Goal: Task Accomplishment & Management: Manage account settings

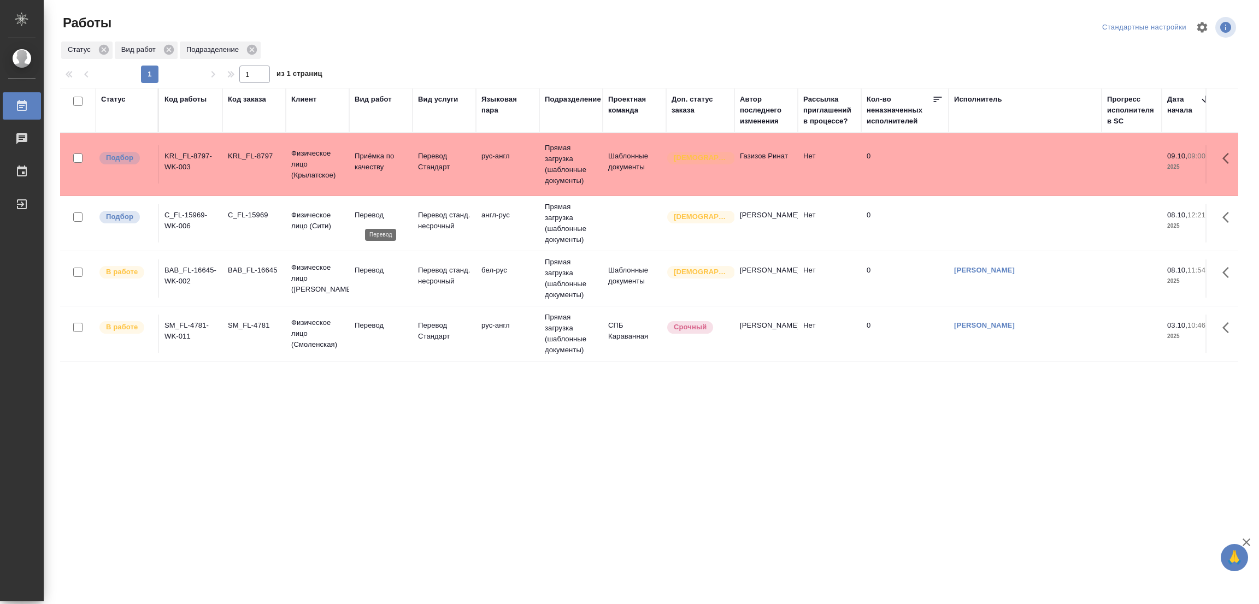
click at [356, 214] on p "Перевод" at bounding box center [381, 215] width 52 height 11
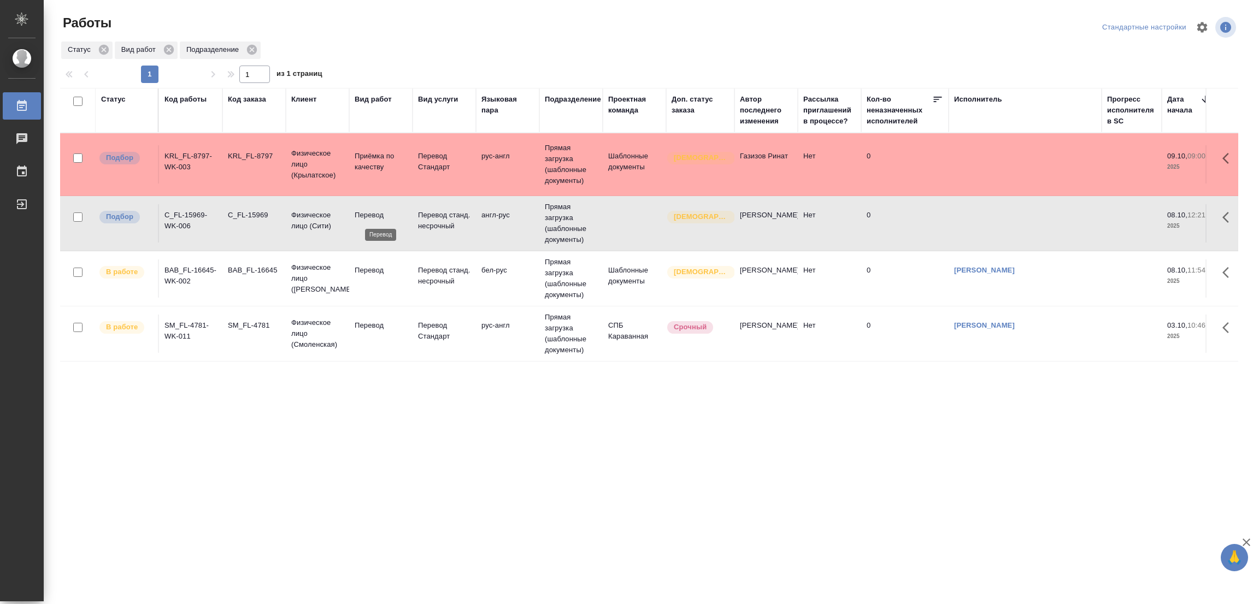
click at [370, 212] on p "Перевод" at bounding box center [381, 215] width 52 height 11
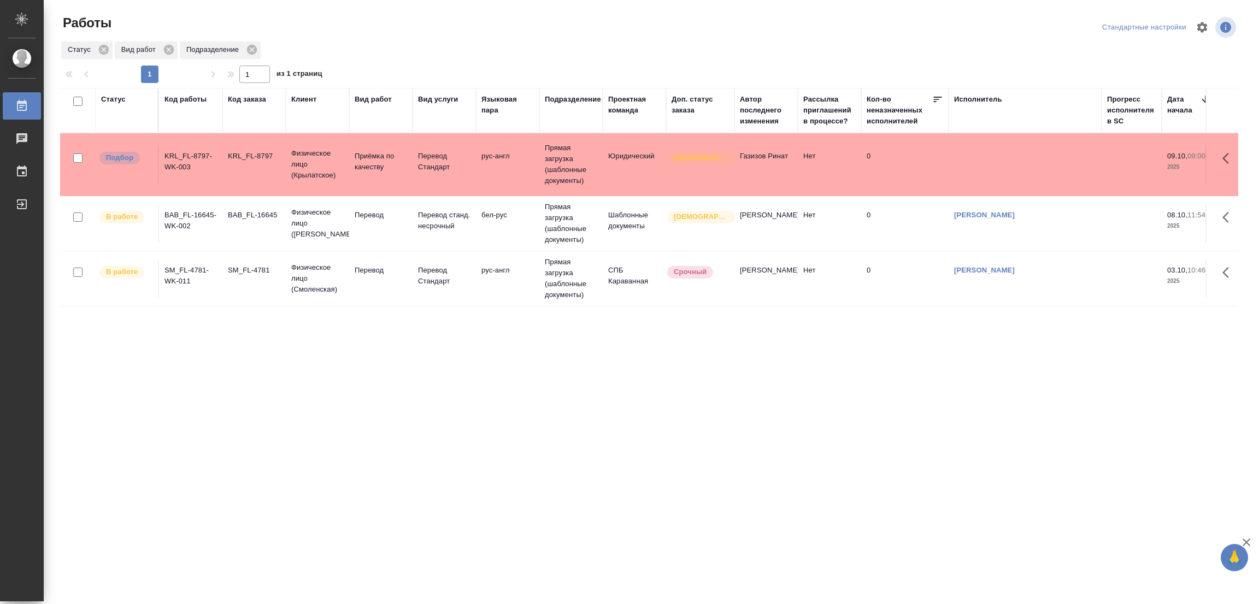
click at [440, 351] on div "Статус Код работы Код заказа Клиент Вид работ Вид услуги Языковая пара Подразде…" at bounding box center [649, 285] width 1178 height 394
click at [1251, 303] on div "Работы Стандартные настройки Статус Вид работ Подразделение 1 1 из 1 страниц Ст…" at bounding box center [653, 244] width 1199 height 488
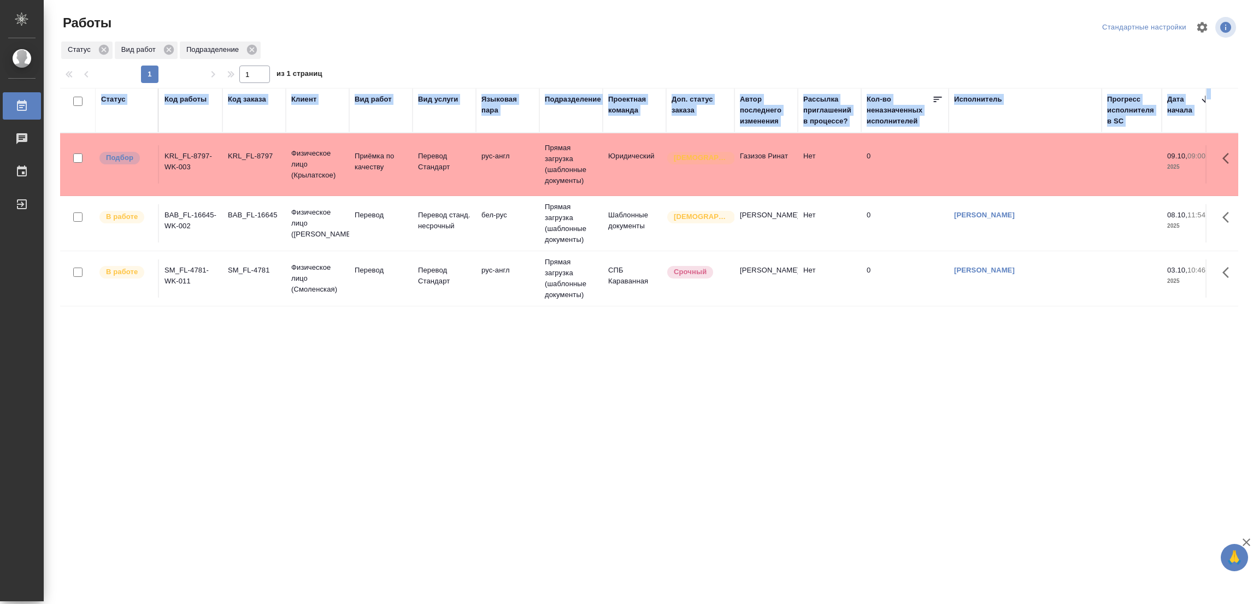
click at [1251, 303] on div "Работы Стандартные настройки Статус Вид работ Подразделение 1 1 из 1 страниц Ст…" at bounding box center [653, 244] width 1199 height 488
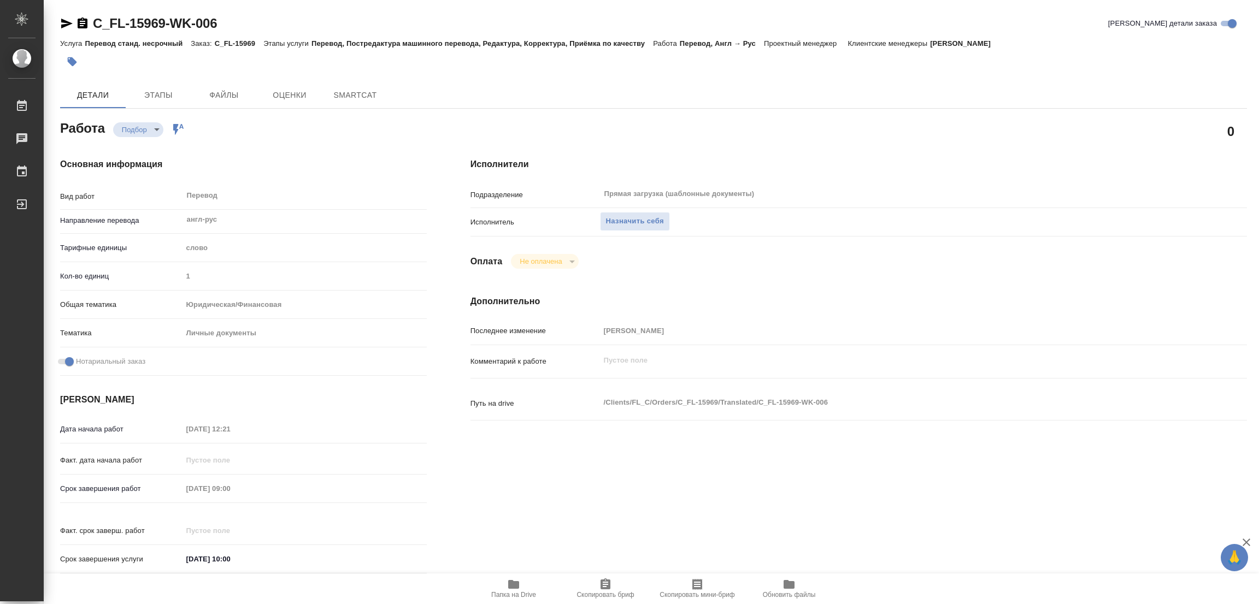
type textarea "x"
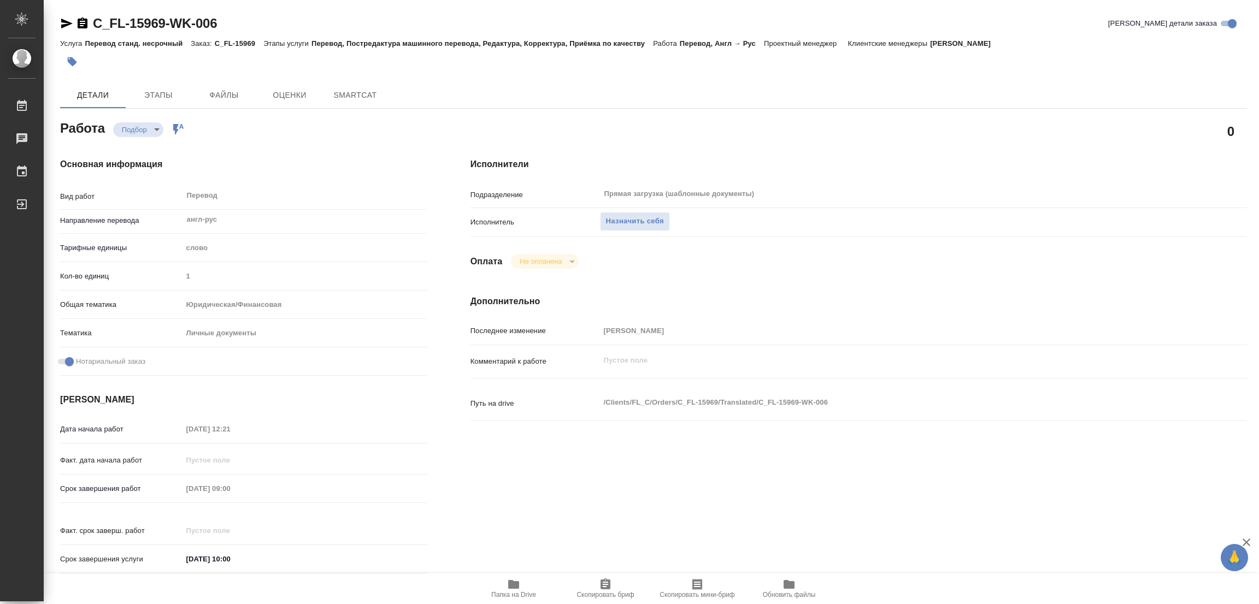
type textarea "x"
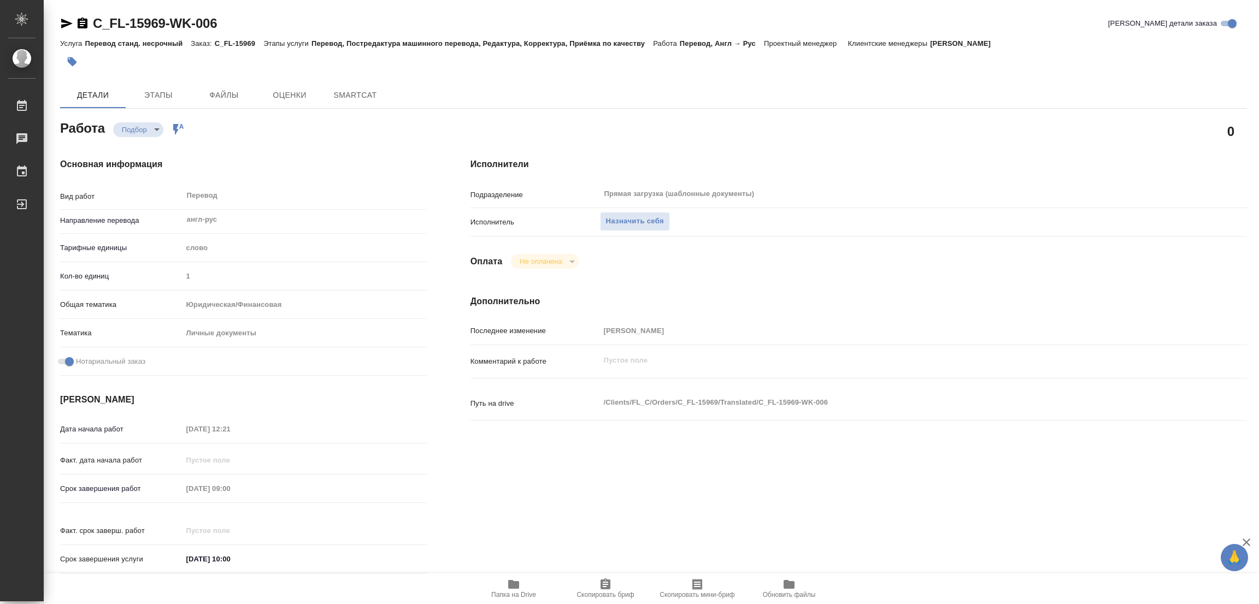
type textarea "x"
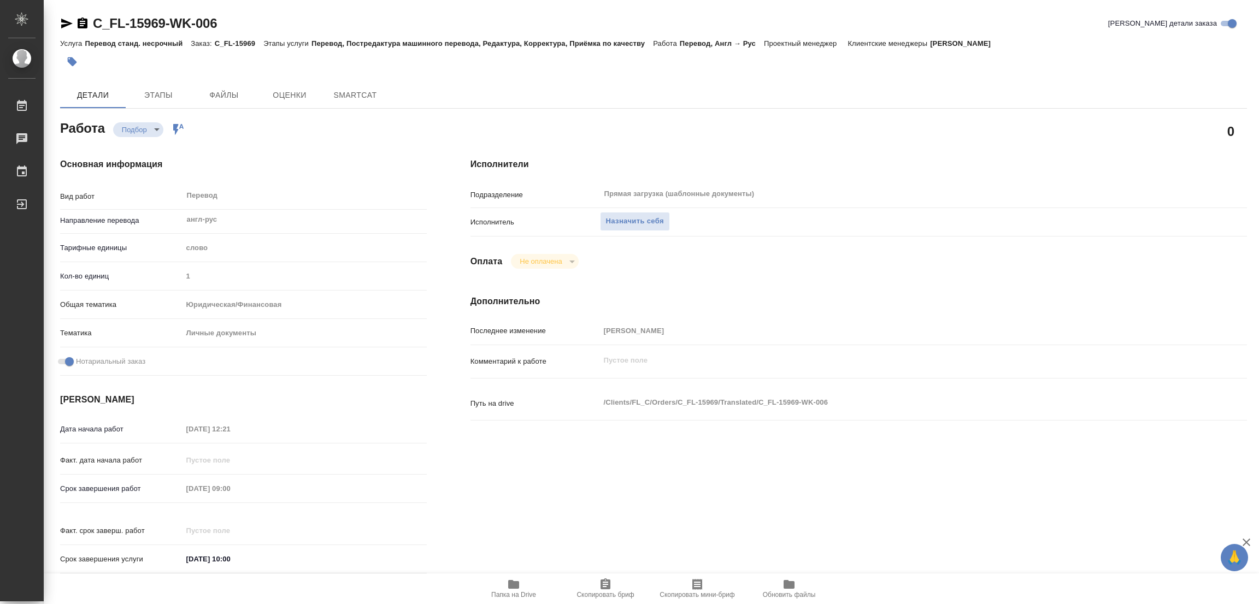
type textarea "x"
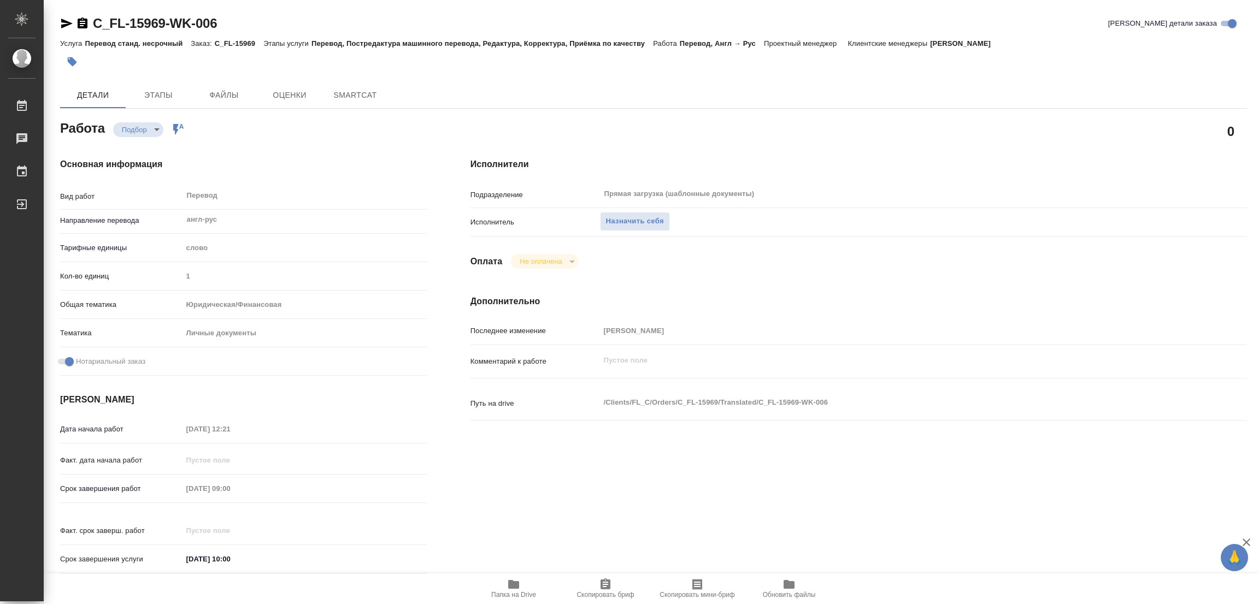
type textarea "x"
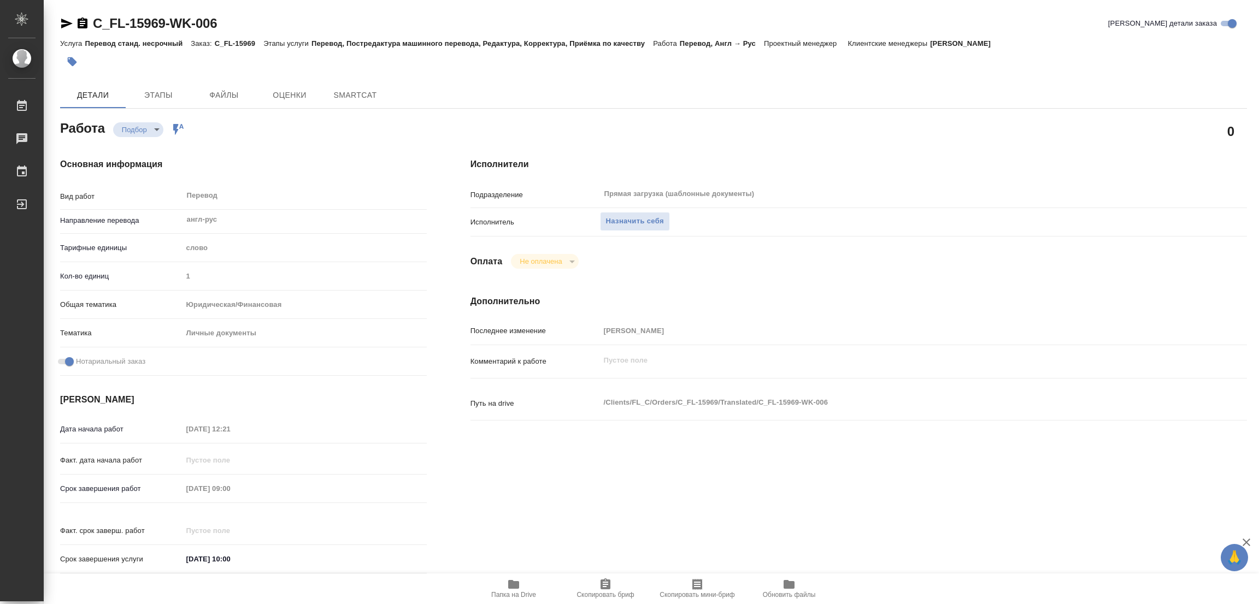
type textarea "x"
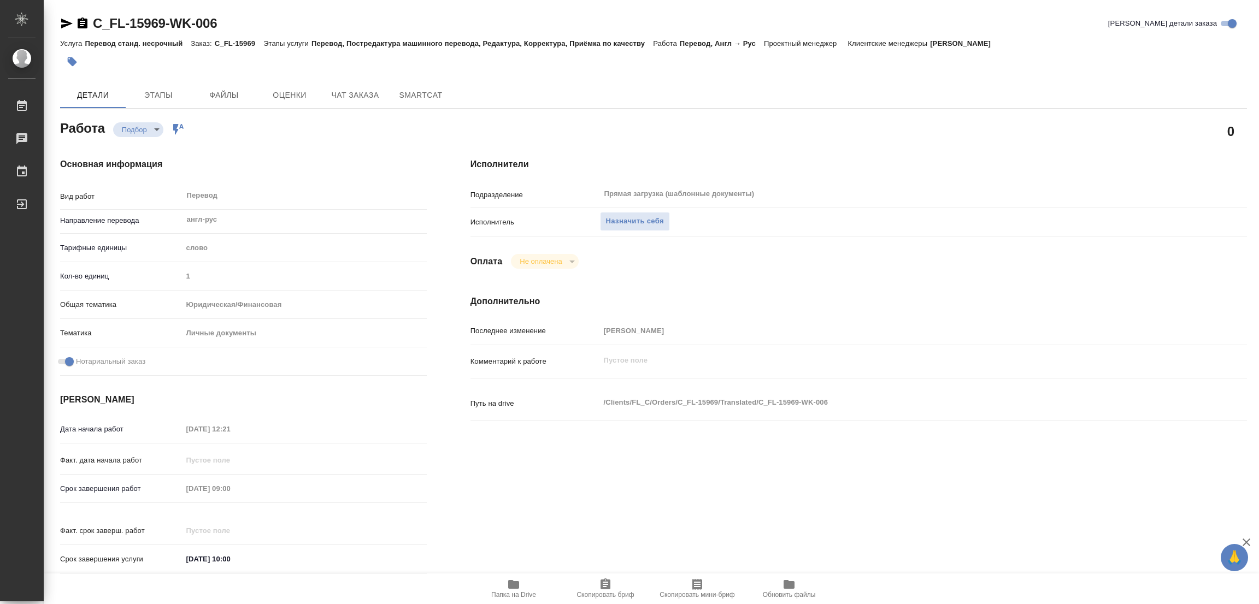
type textarea "x"
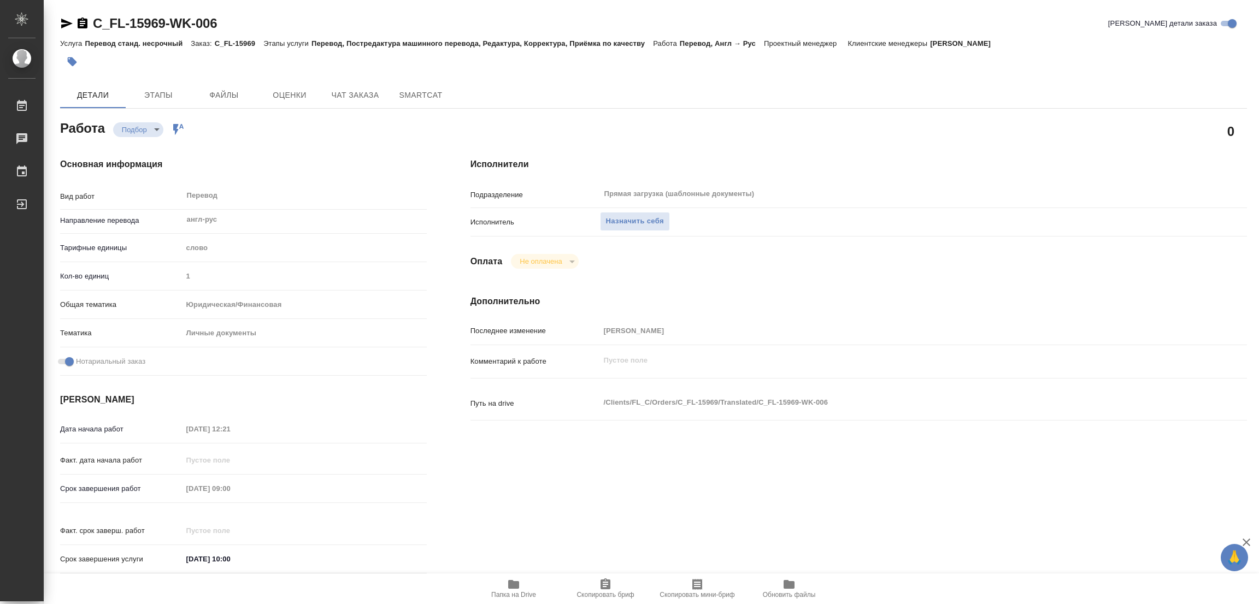
type textarea "x"
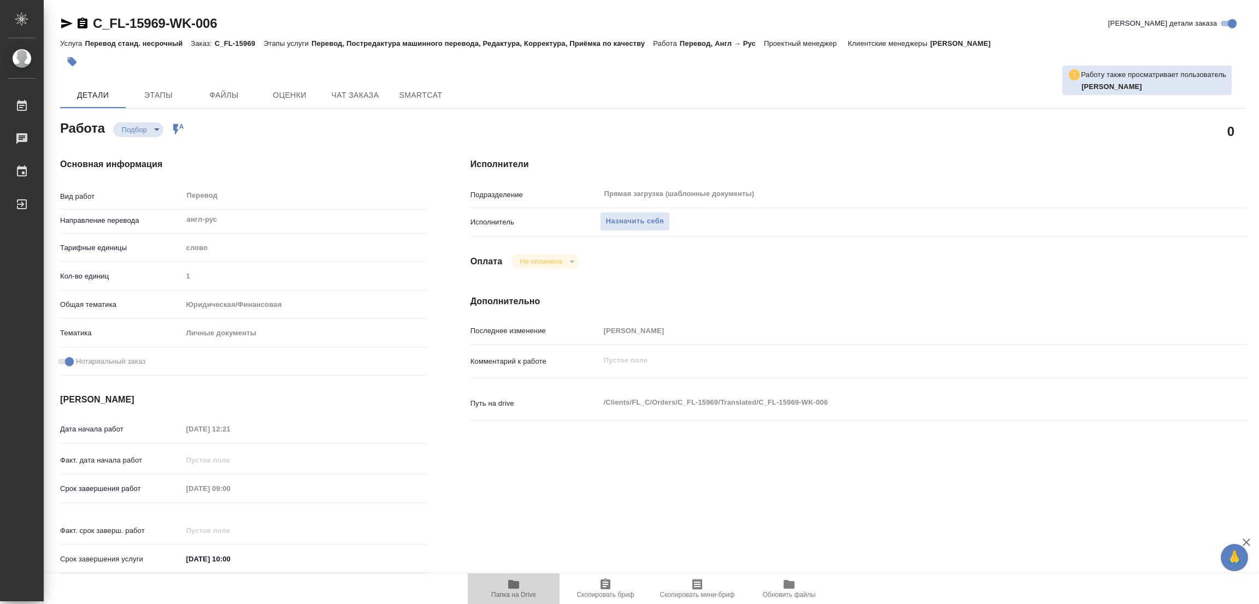
click at [514, 588] on icon "button" at bounding box center [513, 584] width 11 height 9
click at [629, 221] on span "Назначить себя" at bounding box center [635, 221] width 58 height 13
type textarea "x"
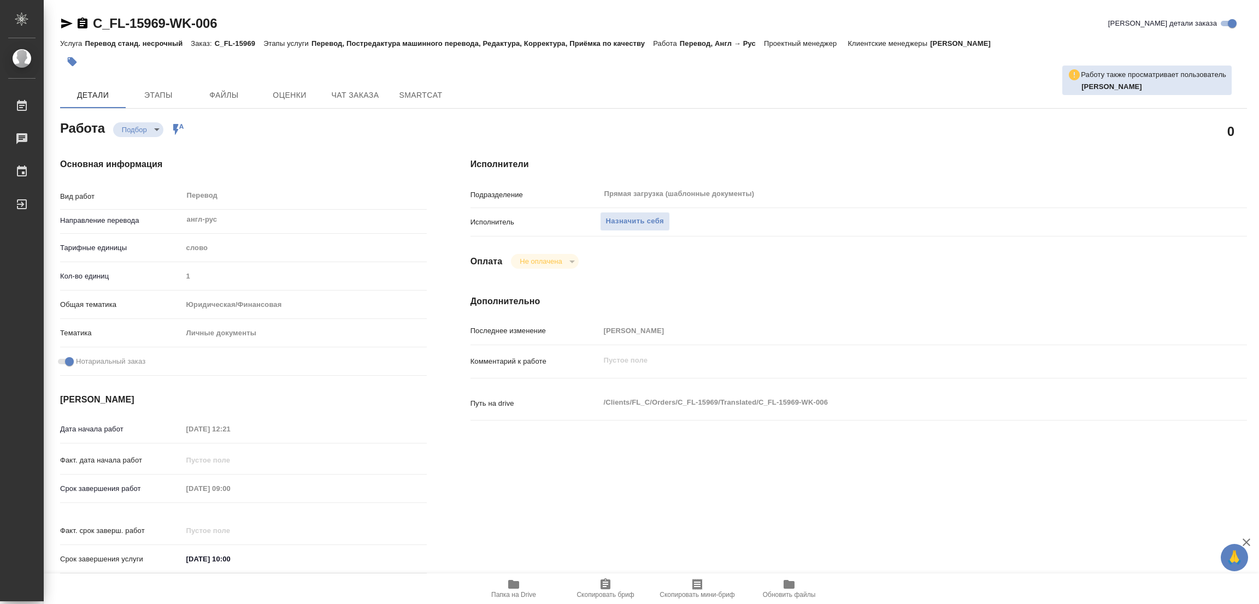
type textarea "x"
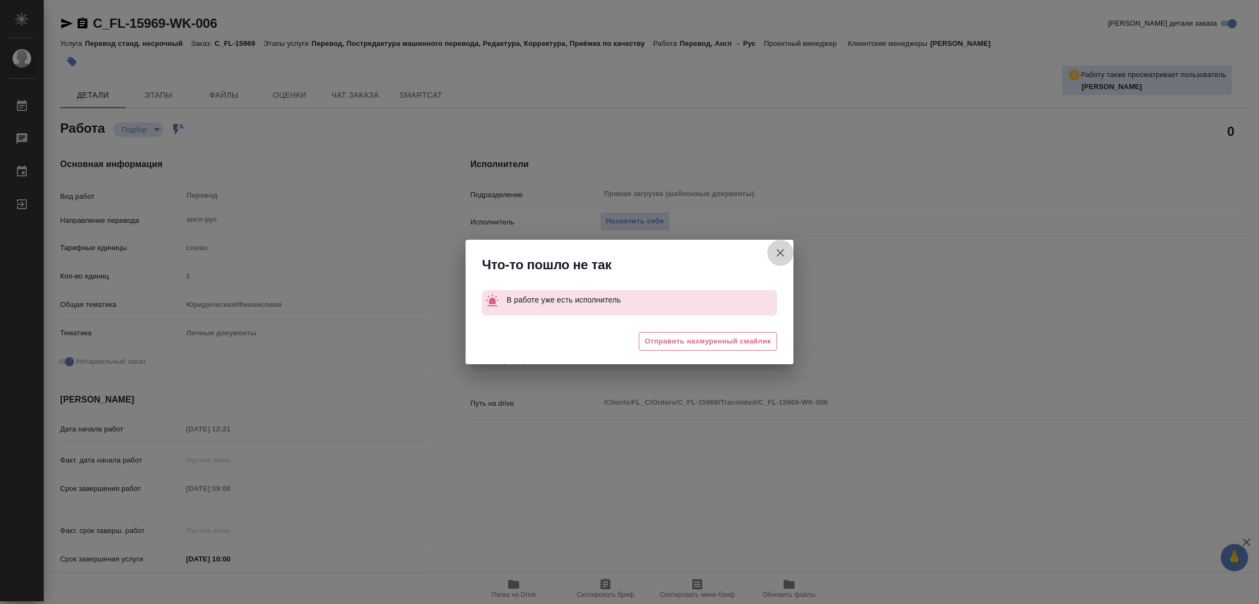
click at [779, 248] on icon "button" at bounding box center [780, 252] width 13 height 13
type textarea "x"
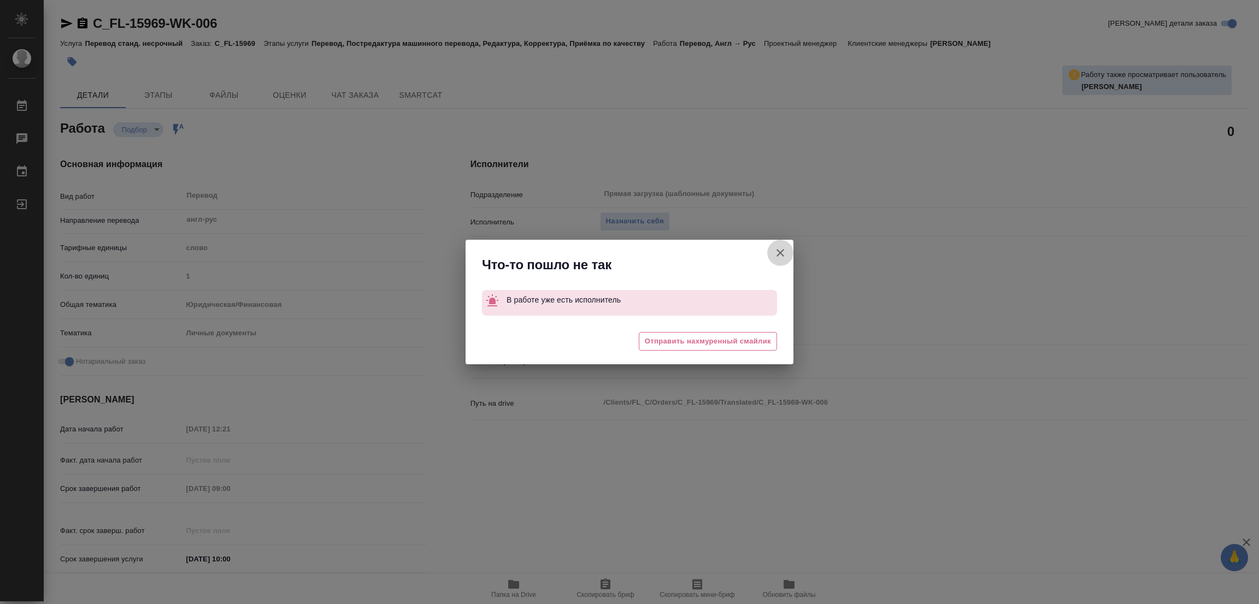
type textarea "x"
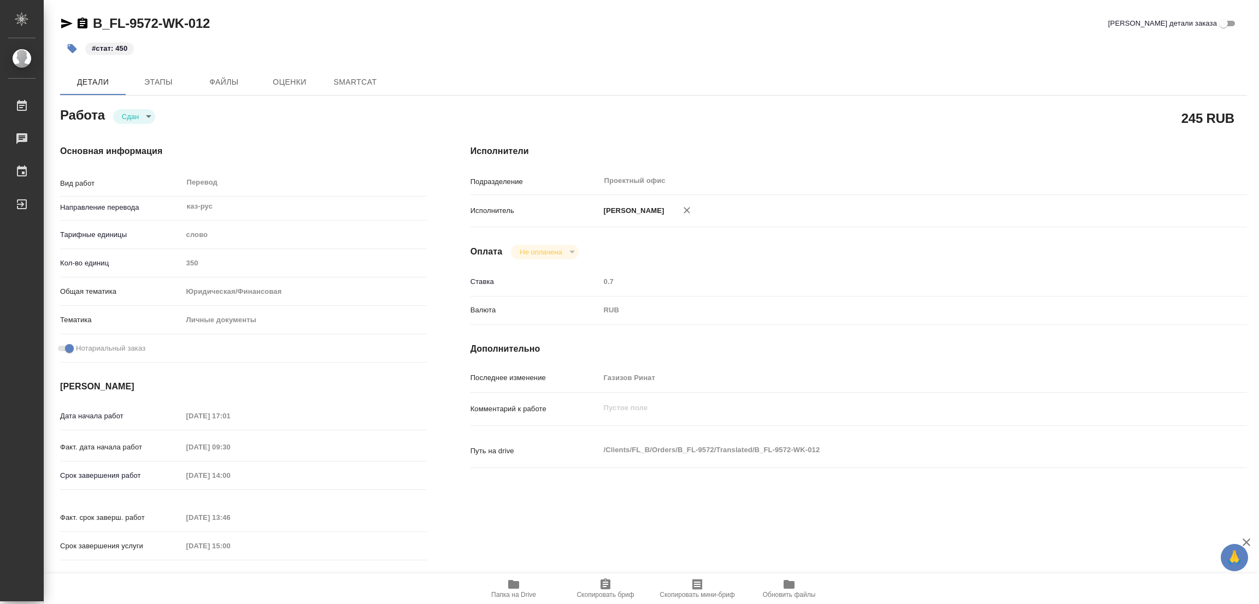
type textarea "x"
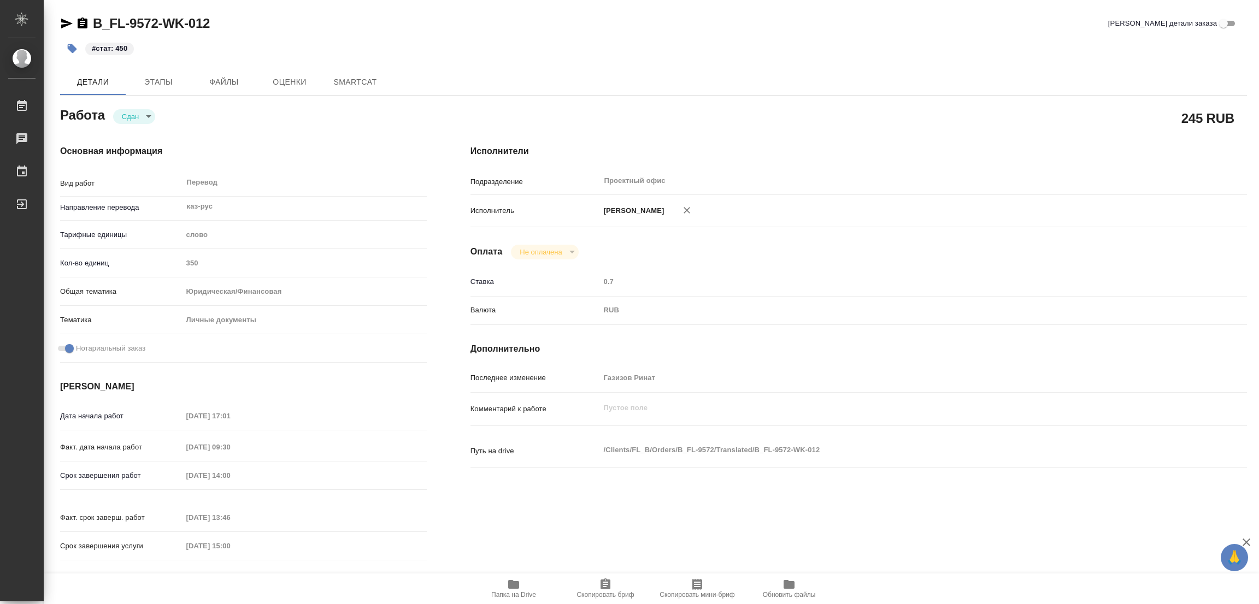
type textarea "x"
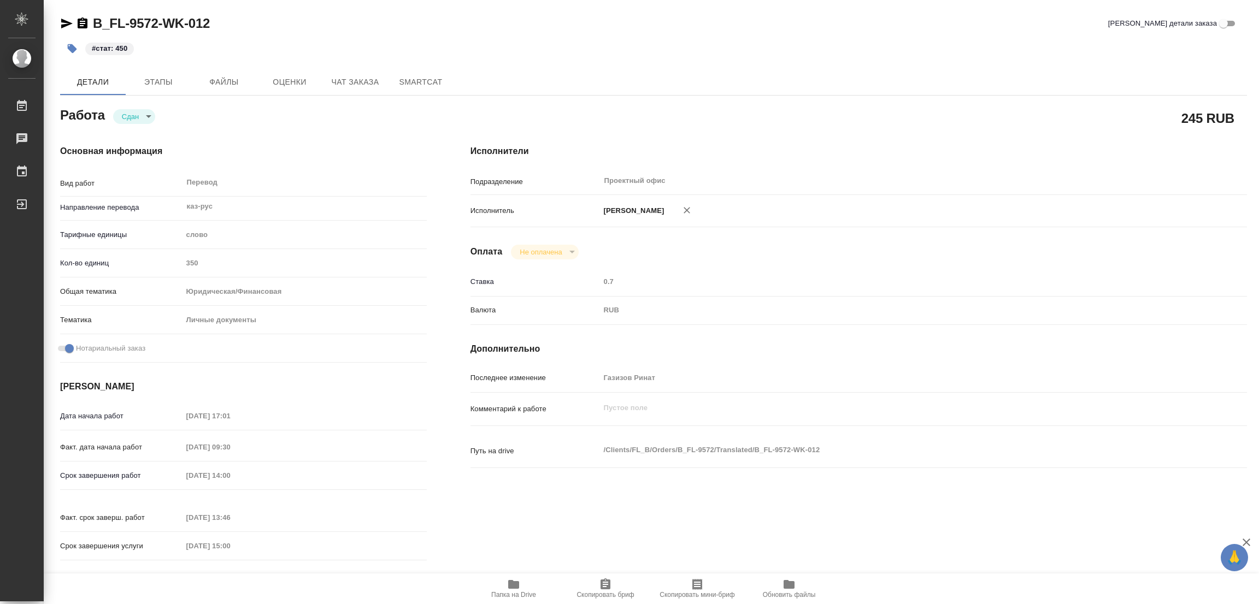
type textarea "x"
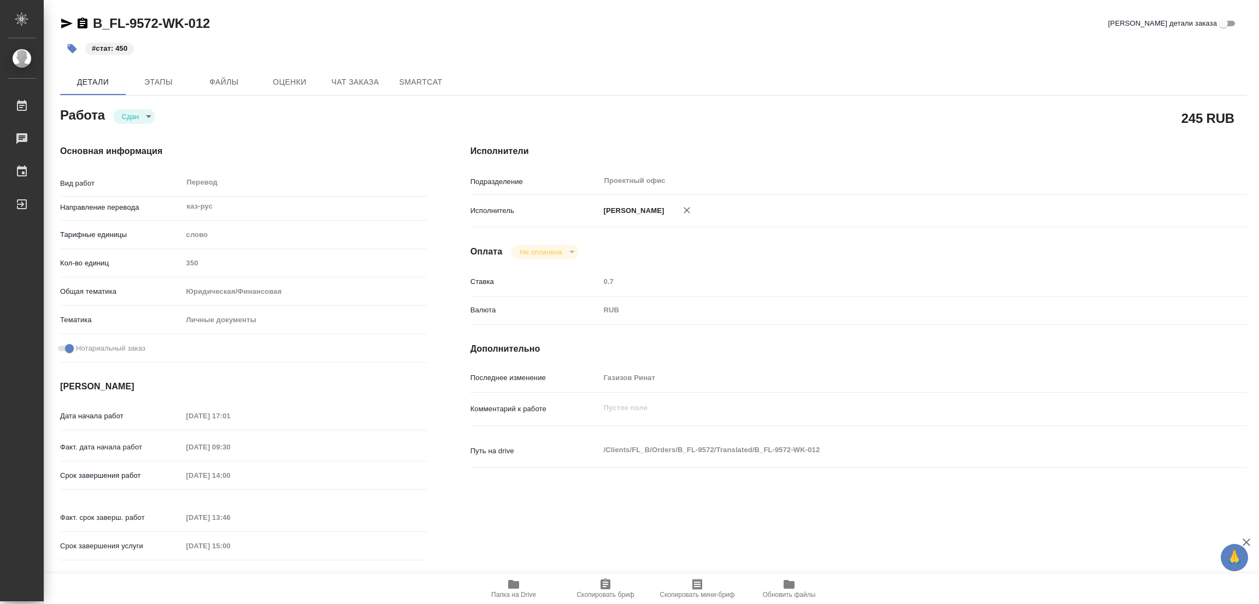
type textarea "x"
